Goal: Task Accomplishment & Management: Use online tool/utility

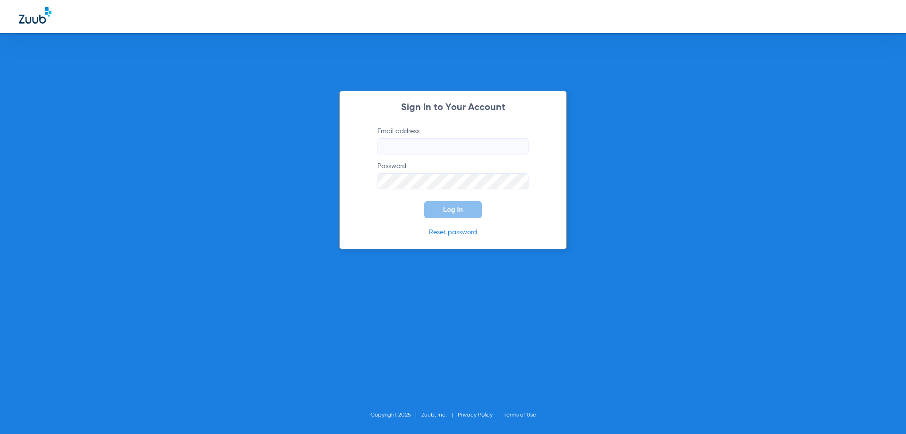
type input "[EMAIL_ADDRESS][DOMAIN_NAME]"
click at [476, 211] on button "Log In" at bounding box center [453, 209] width 58 height 17
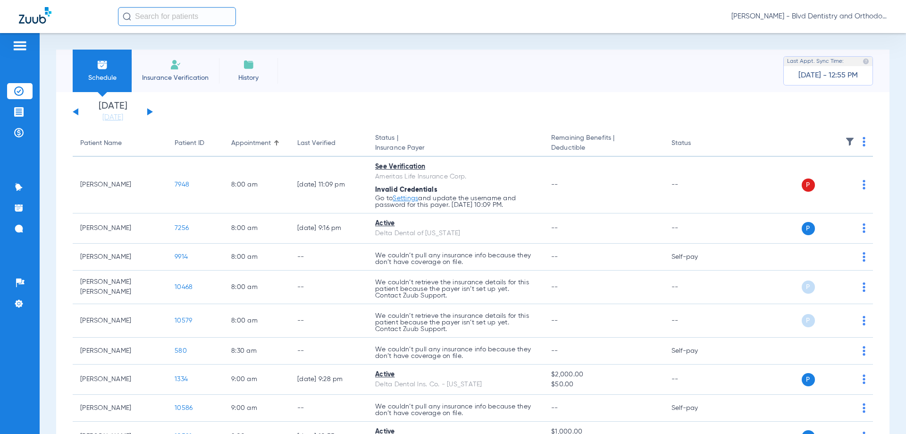
click at [136, 111] on li "[DATE] [DATE]" at bounding box center [112, 111] width 57 height 21
click at [150, 111] on button at bounding box center [150, 111] width 6 height 7
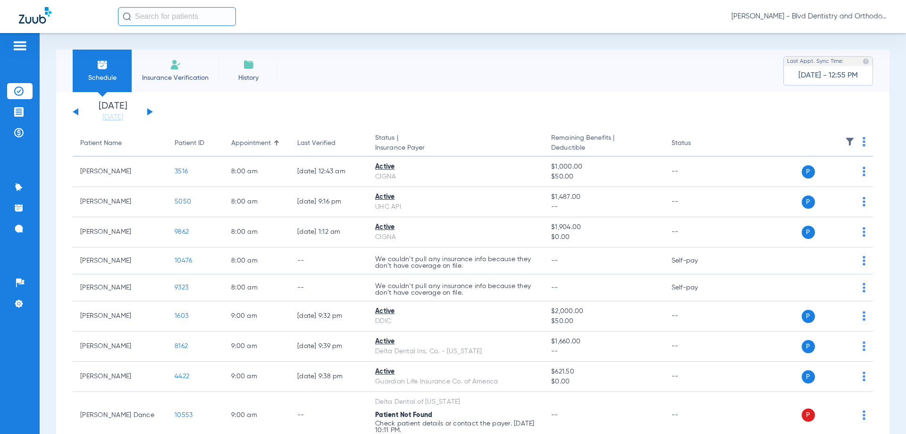
click at [863, 143] on img at bounding box center [864, 141] width 3 height 9
drag, startPoint x: 810, startPoint y: 175, endPoint x: 8, endPoint y: 146, distance: 802.8
click at [810, 175] on button "Verify All" at bounding box center [822, 178] width 72 height 19
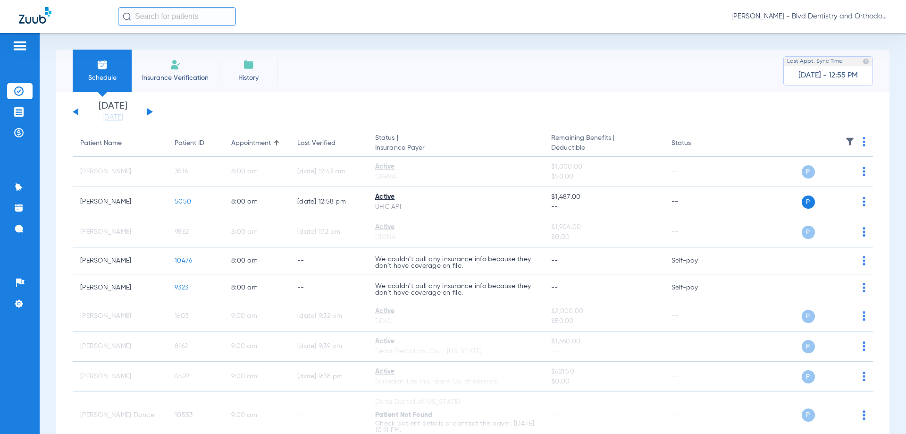
click at [508, 30] on div "[PERSON_NAME] - Blvd Dentistry and Orthodontics [GEOGRAPHIC_DATA]" at bounding box center [453, 16] width 906 height 33
click at [427, 21] on div "[PERSON_NAME] - Blvd Dentistry and Orthodontics [GEOGRAPHIC_DATA]" at bounding box center [502, 16] width 769 height 19
